Goal: Find contact information: Find contact information

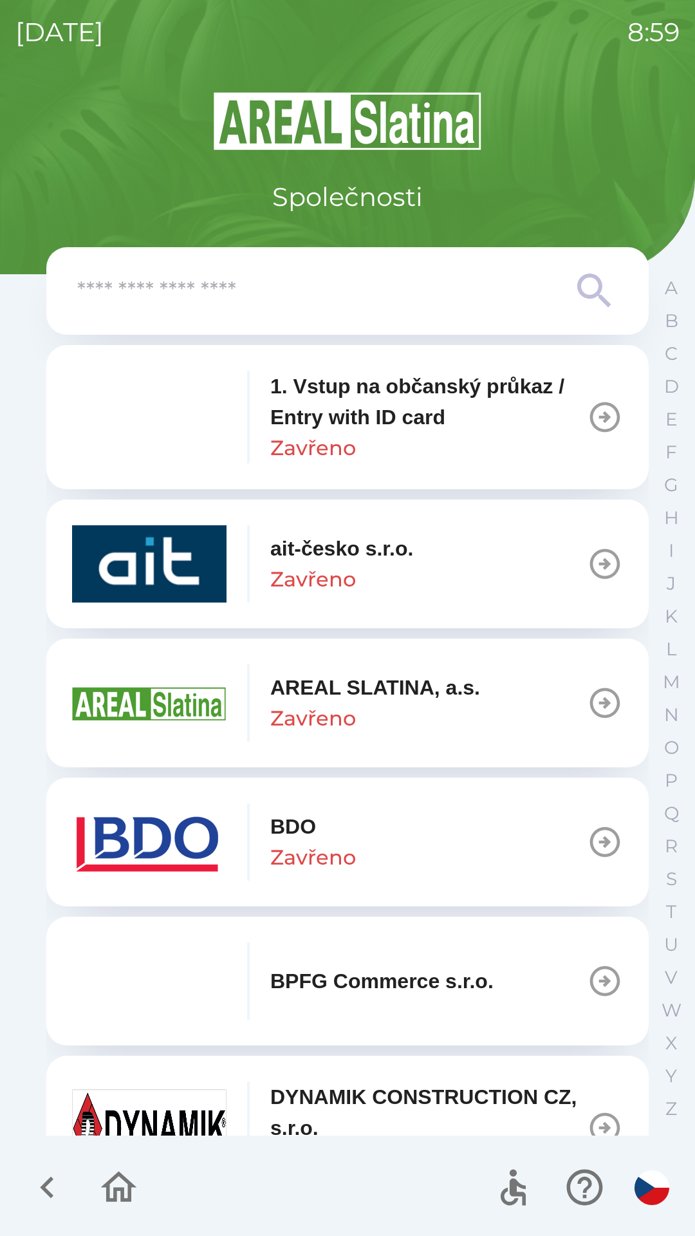
click at [338, 696] on p "AREAL SLATINA, a.s." at bounding box center [375, 687] width 210 height 31
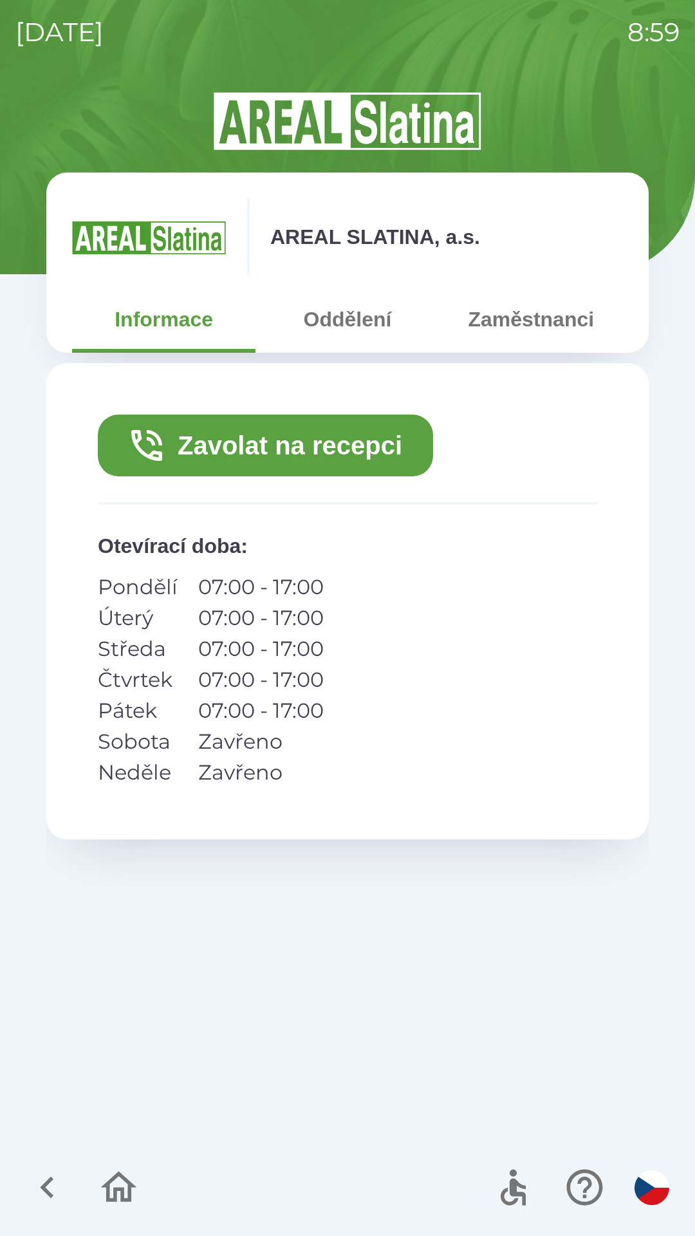
click at [499, 319] on button "Zaměstnanci" at bounding box center [531, 319] width 183 height 46
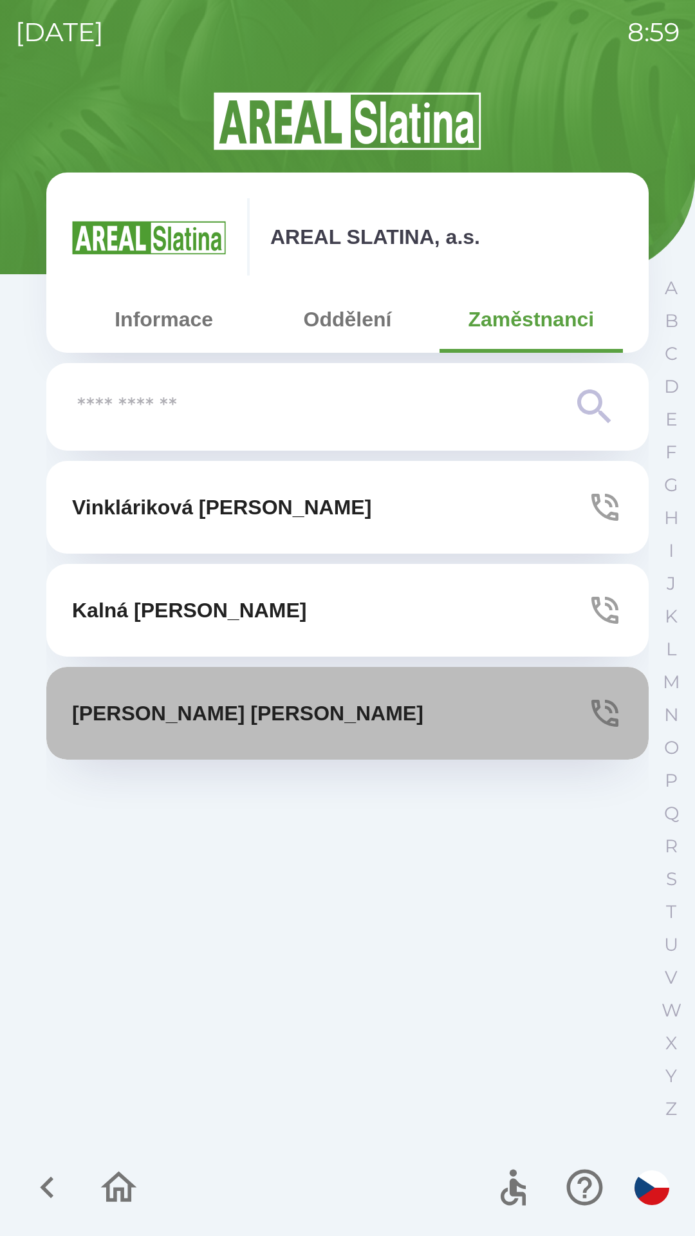
click at [315, 721] on button "[PERSON_NAME]" at bounding box center [347, 713] width 602 height 93
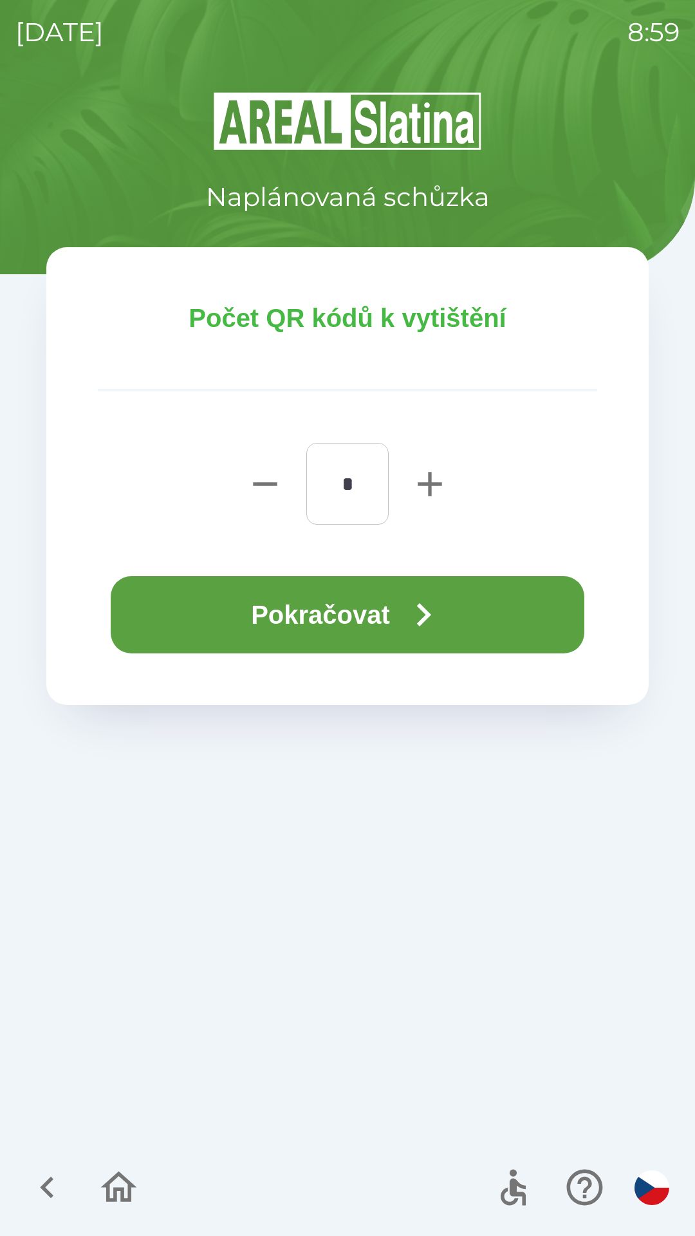
click at [352, 603] on button "Pokračovat" at bounding box center [348, 614] width 474 height 77
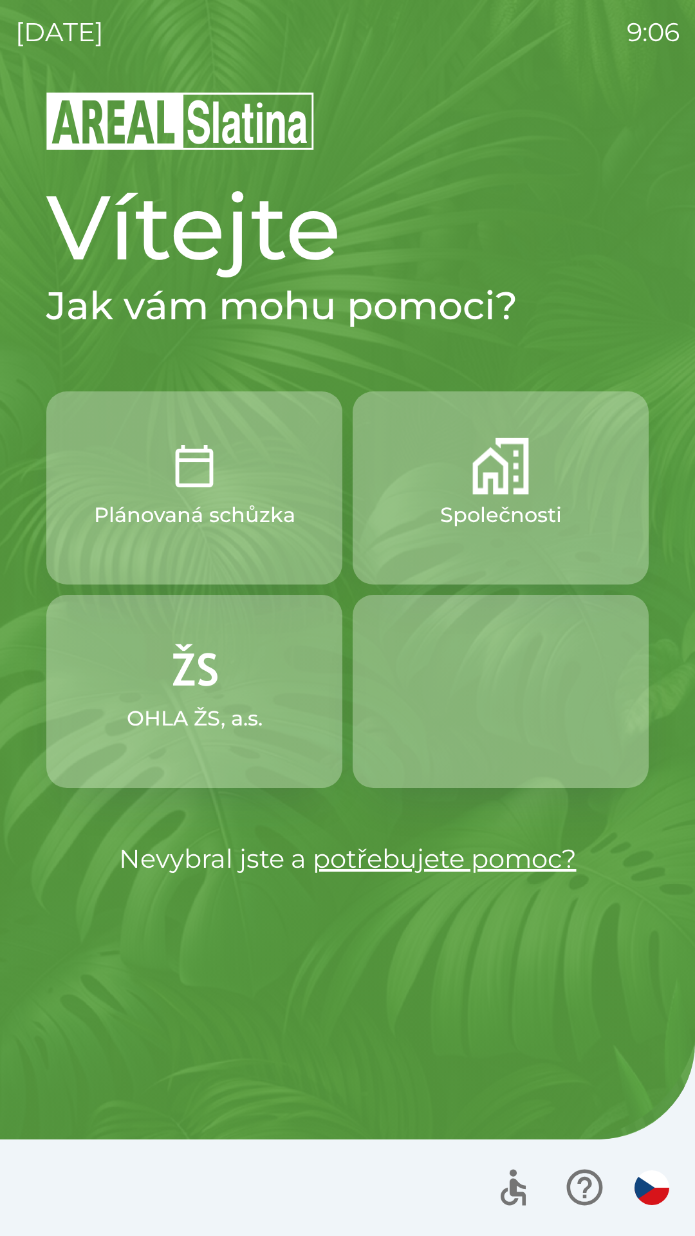
click at [420, 501] on button "Společnosti" at bounding box center [501, 487] width 296 height 193
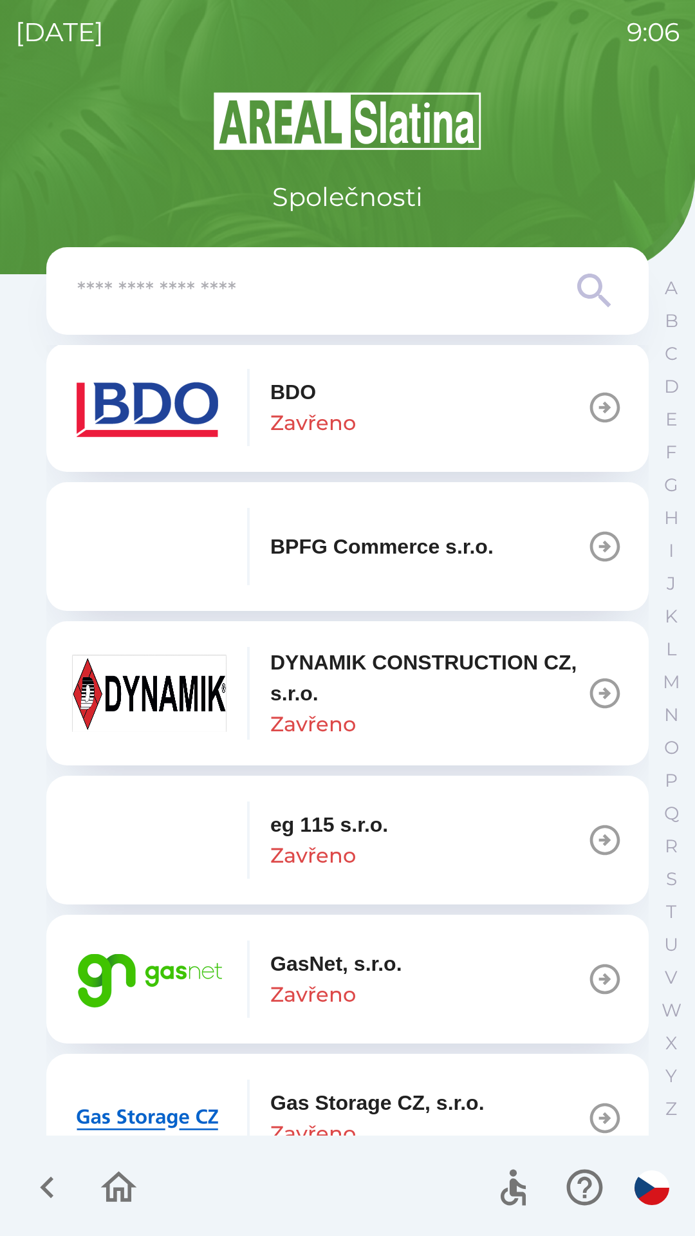
scroll to position [477, 0]
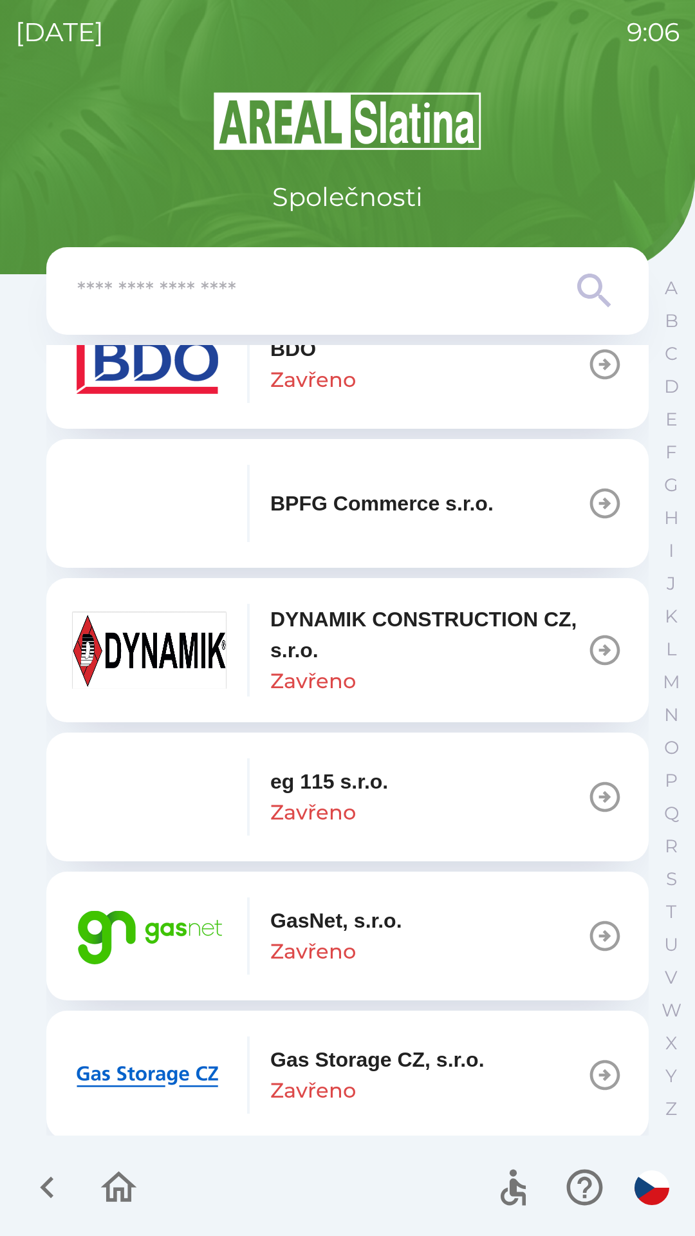
click at [302, 503] on p "BPFG Commerce s.r.o." at bounding box center [381, 503] width 223 height 31
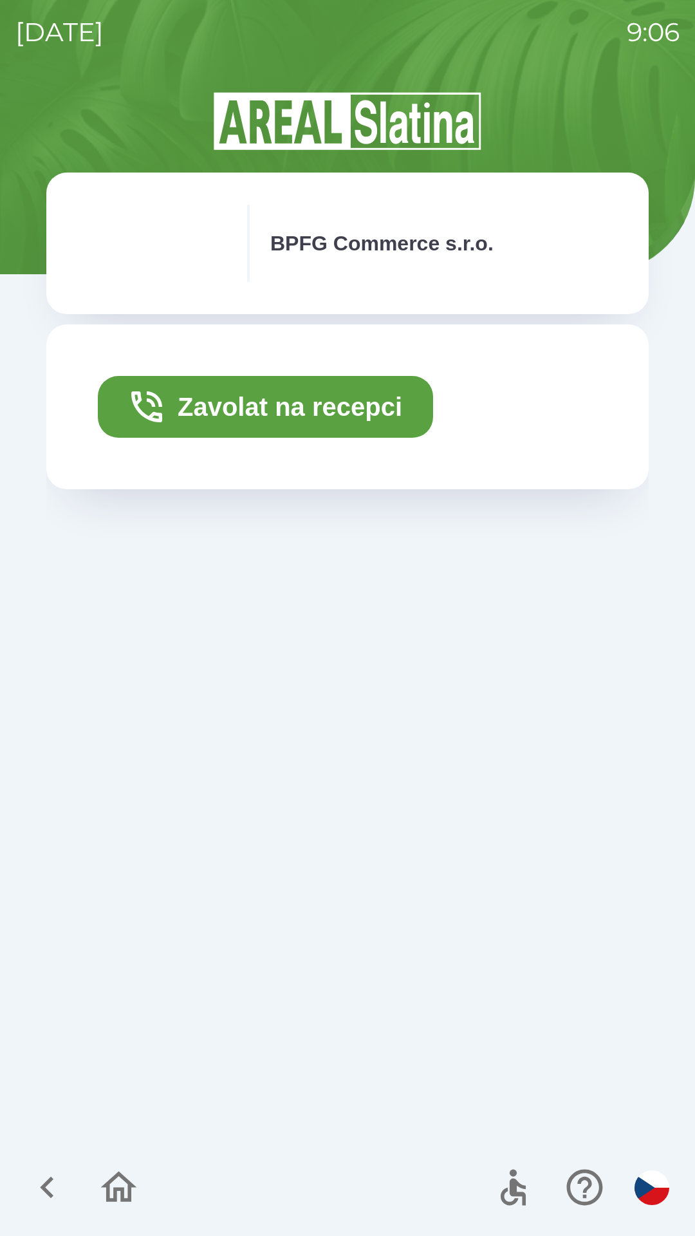
click at [218, 406] on button "Zavolat na recepci" at bounding box center [265, 407] width 335 height 62
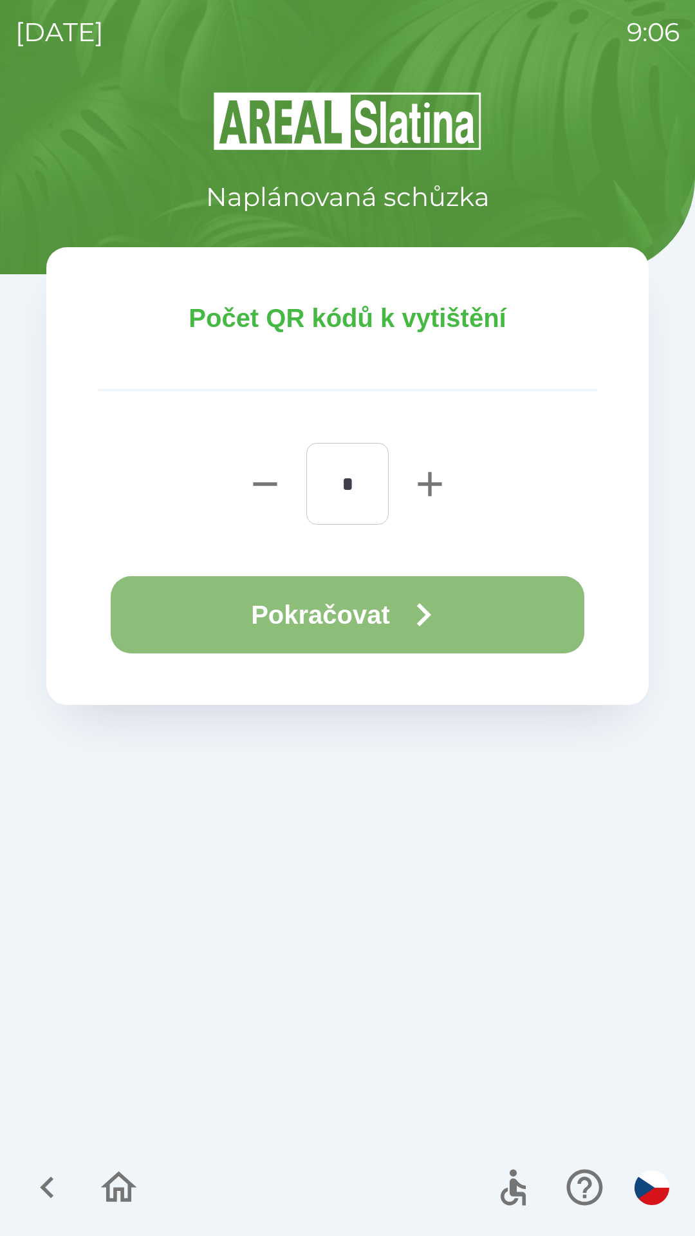
click at [286, 595] on button "Pokračovat" at bounding box center [348, 614] width 474 height 77
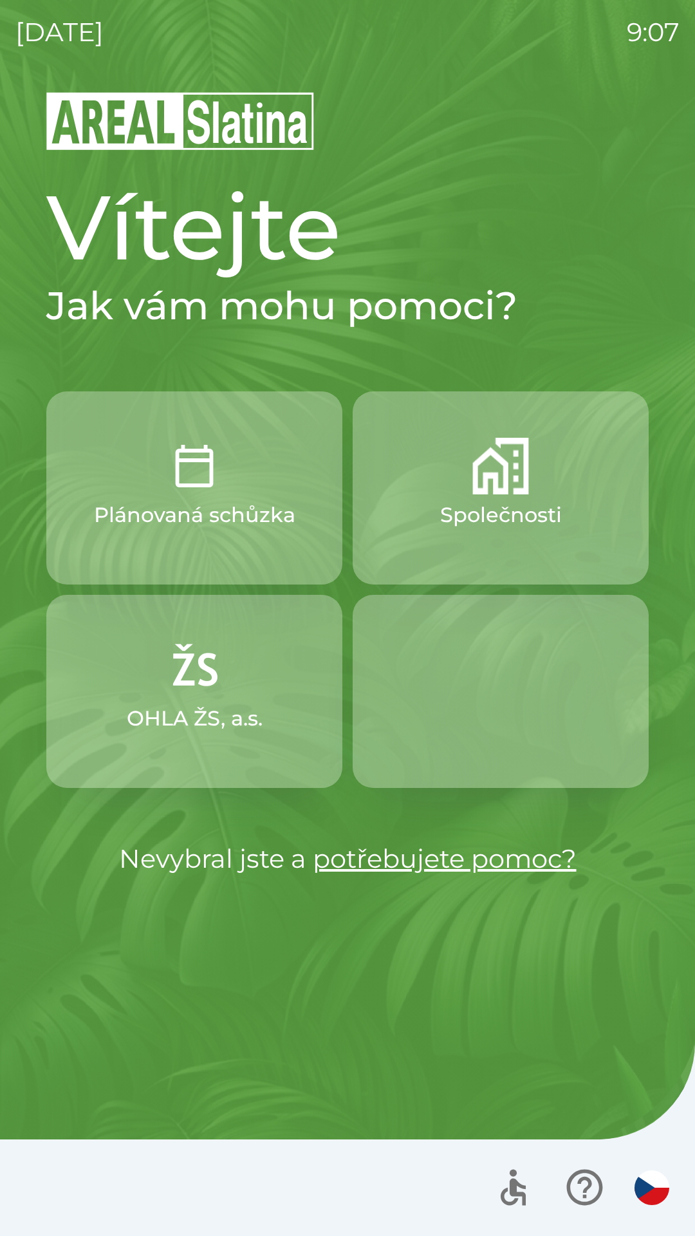
click at [477, 492] on img "button" at bounding box center [500, 466] width 57 height 57
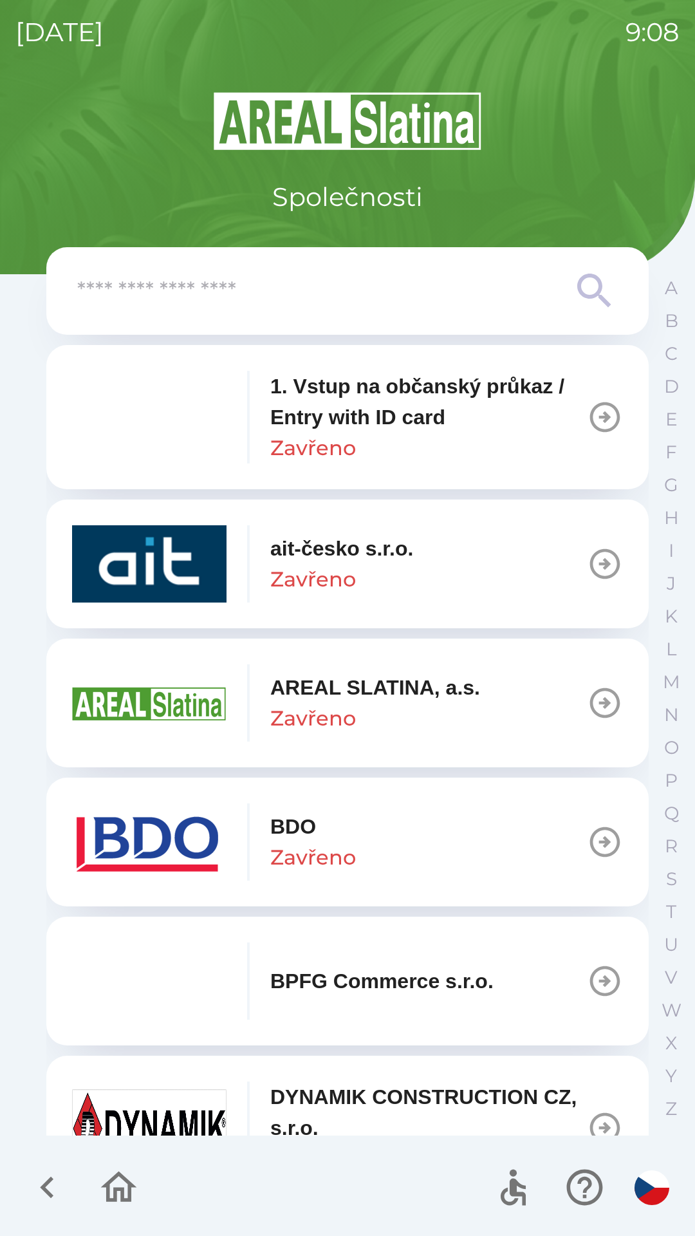
click at [587, 699] on icon "button" at bounding box center [605, 703] width 36 height 36
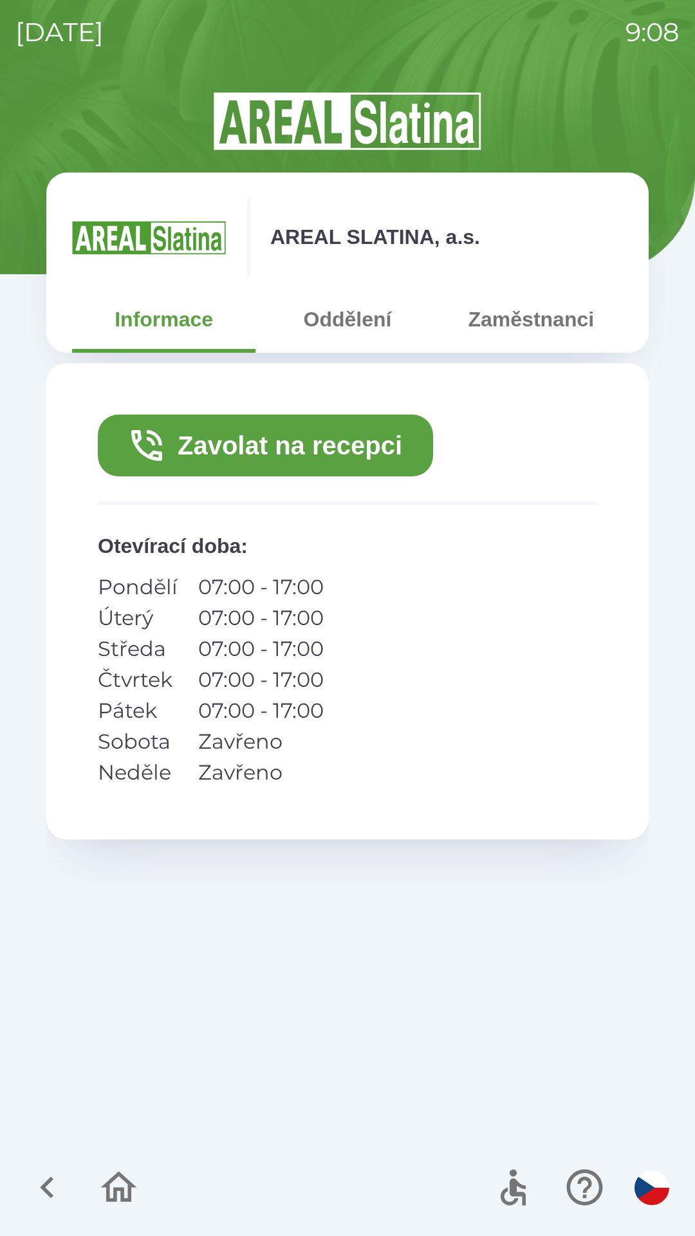
click at [355, 325] on button "Oddělení" at bounding box center [346, 319] width 183 height 46
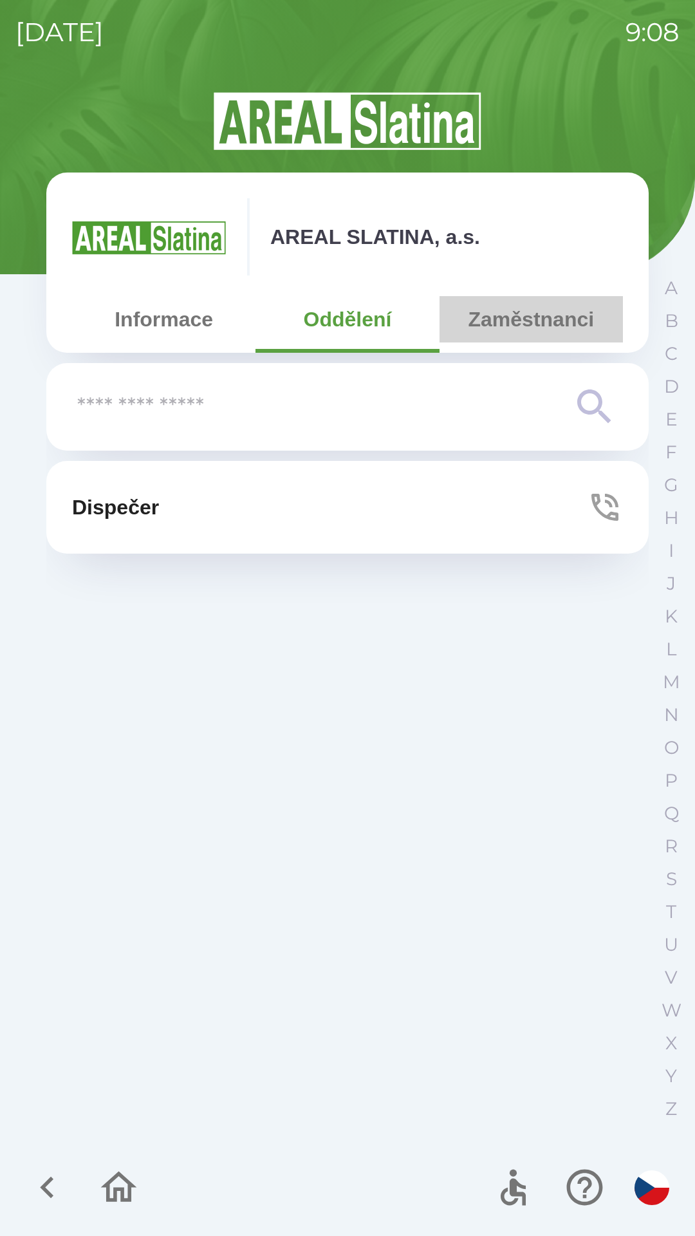
click at [509, 325] on button "Zaměstnanci" at bounding box center [531, 319] width 183 height 46
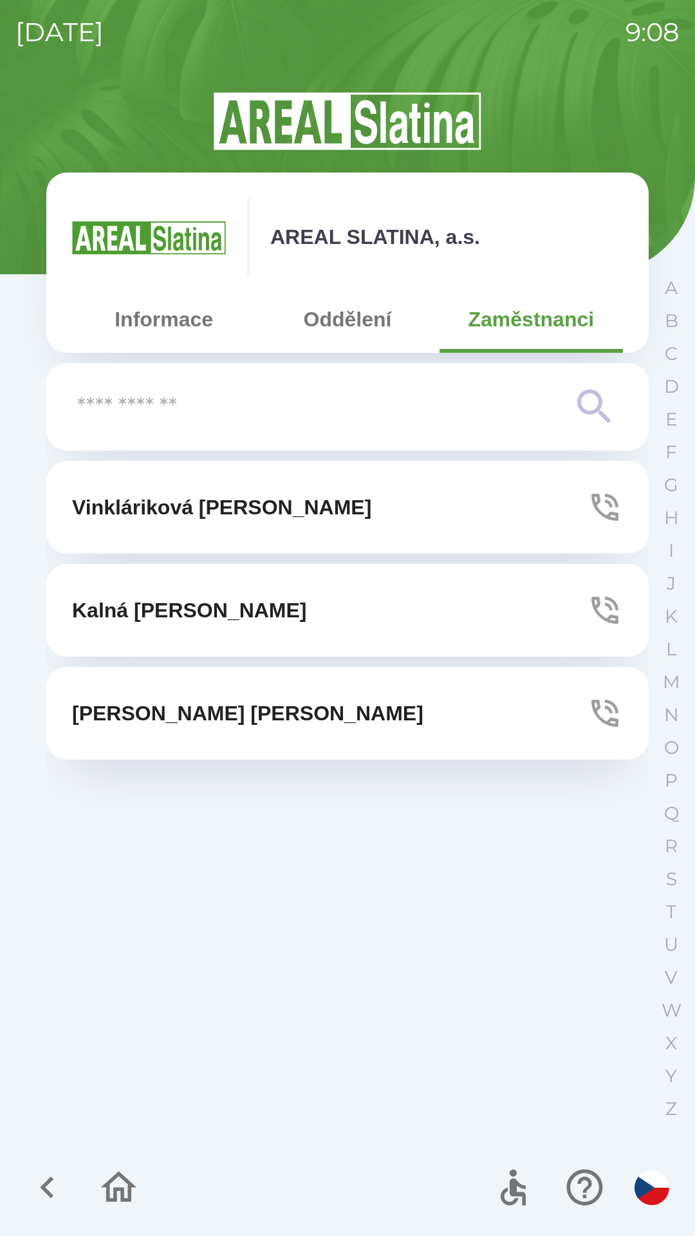
click at [169, 319] on button "Informace" at bounding box center [163, 319] width 183 height 46
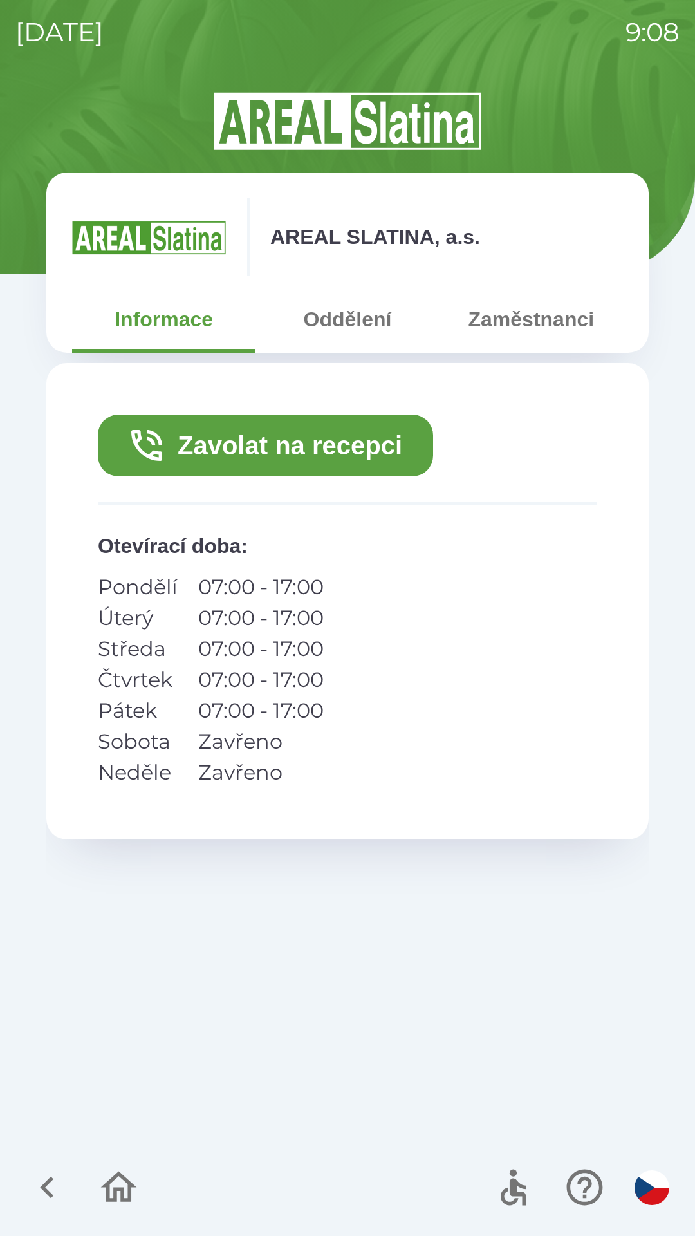
click at [105, 1190] on icon "button" at bounding box center [118, 1186] width 43 height 43
